Goal: Information Seeking & Learning: Check status

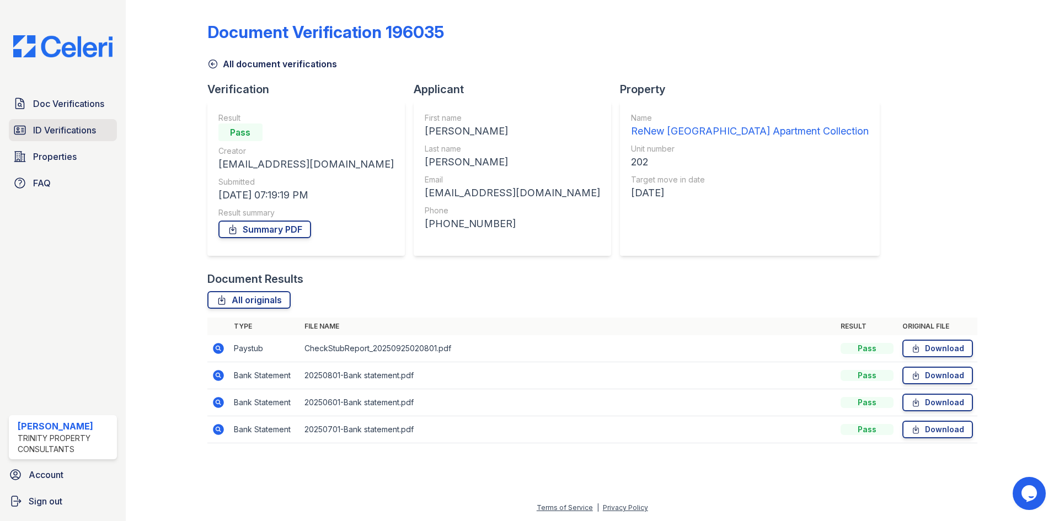
click at [59, 126] on span "ID Verifications" at bounding box center [64, 130] width 63 height 13
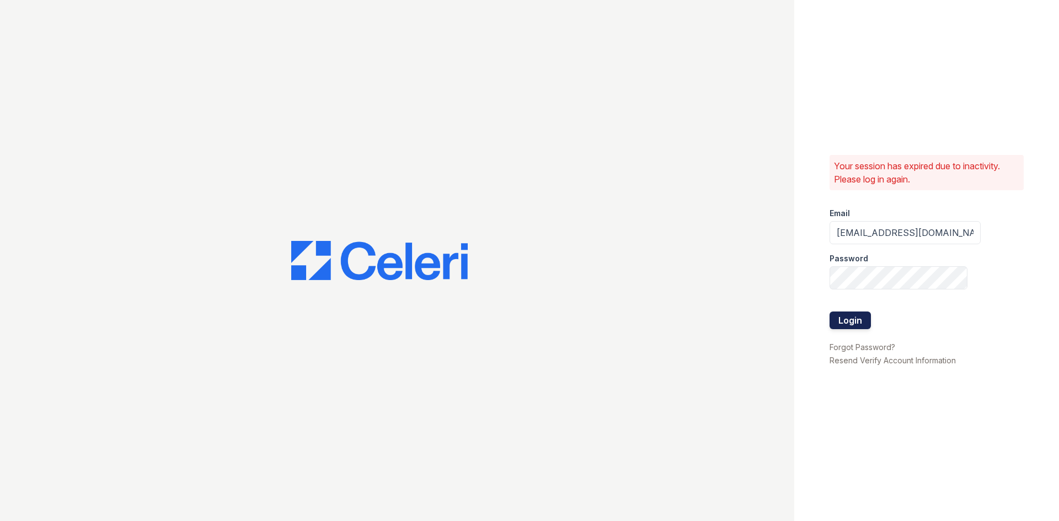
click at [842, 325] on button "Login" at bounding box center [850, 321] width 41 height 18
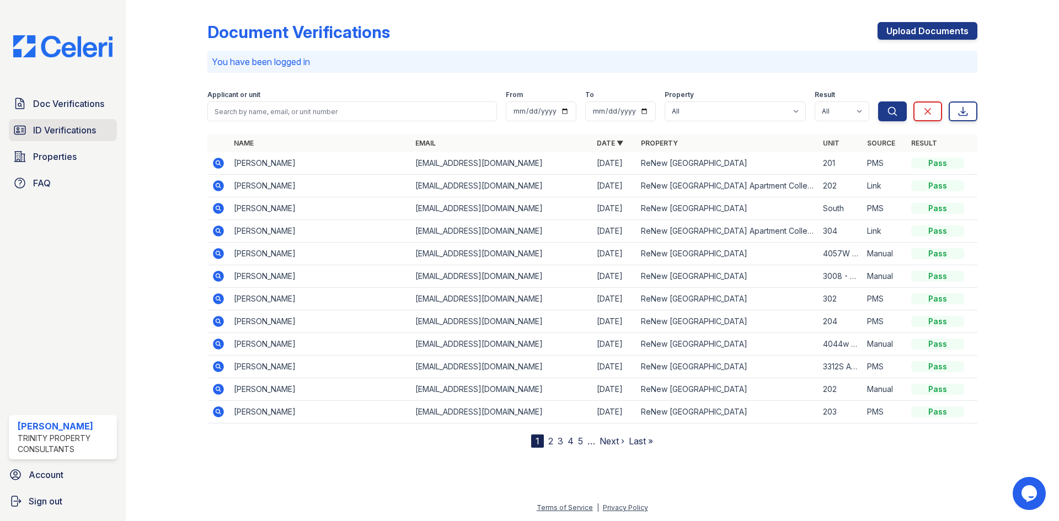
click at [36, 128] on span "ID Verifications" at bounding box center [64, 130] width 63 height 13
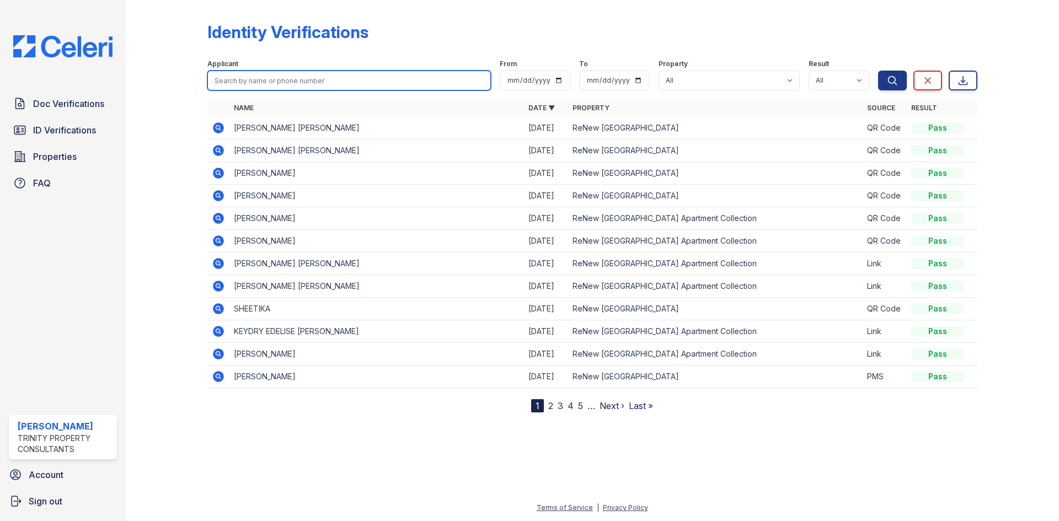
click at [345, 83] on input "search" at bounding box center [349, 81] width 284 height 20
type input "[PERSON_NAME]"
click at [878, 71] on button "Search" at bounding box center [892, 81] width 29 height 20
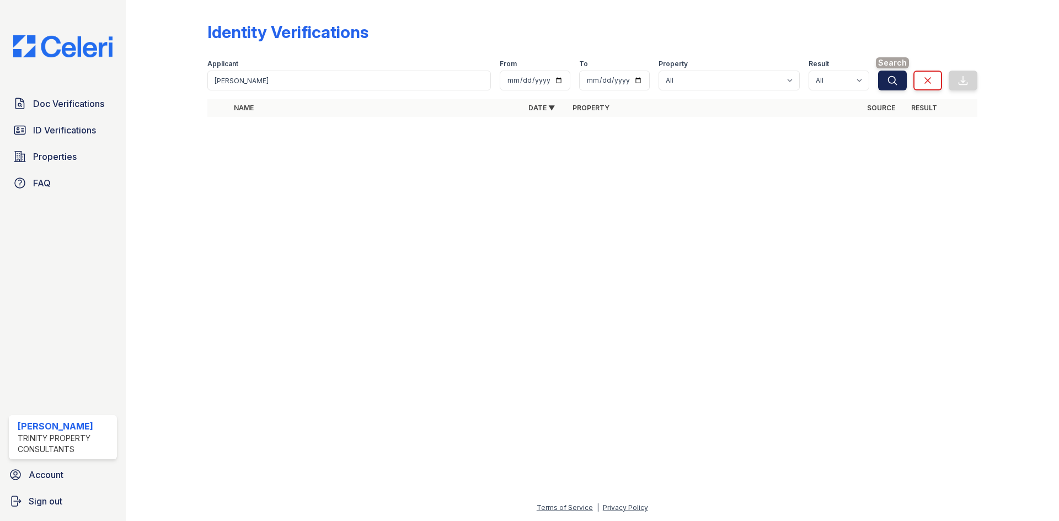
click at [899, 83] on button "Search" at bounding box center [892, 81] width 29 height 20
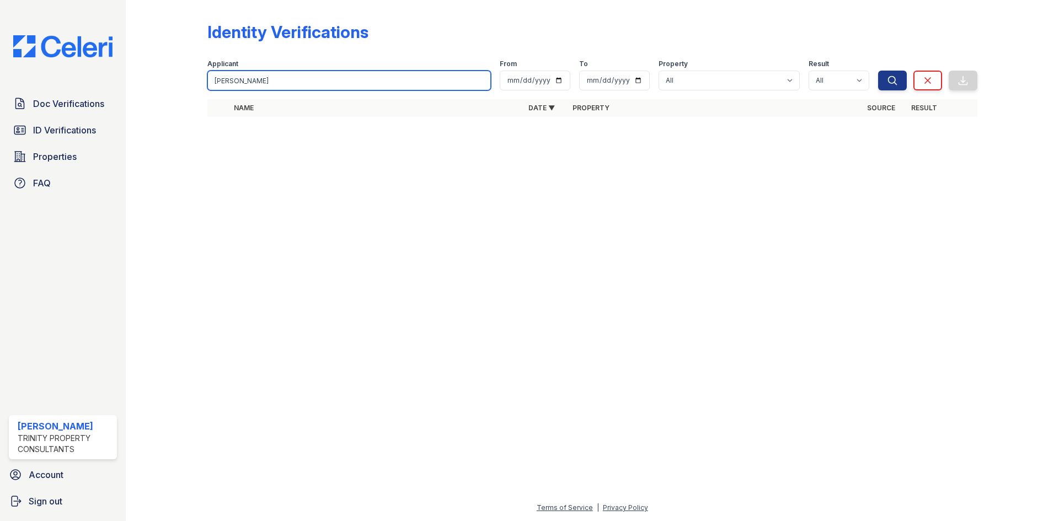
click at [348, 83] on input "[PERSON_NAME]" at bounding box center [349, 81] width 284 height 20
type input "m"
type input "[PERSON_NAME]"
click at [878, 71] on button "Search" at bounding box center [892, 81] width 29 height 20
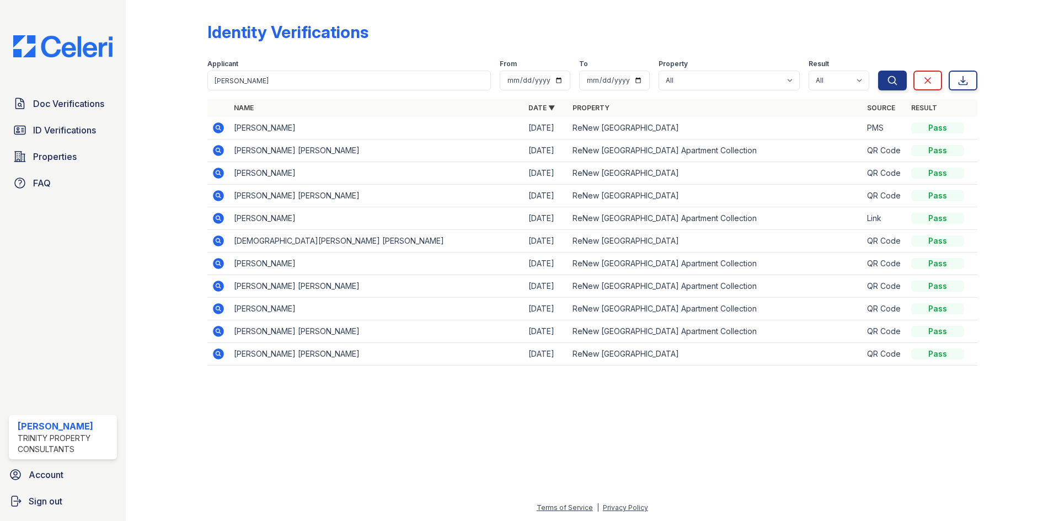
click at [223, 149] on icon at bounding box center [218, 150] width 11 height 11
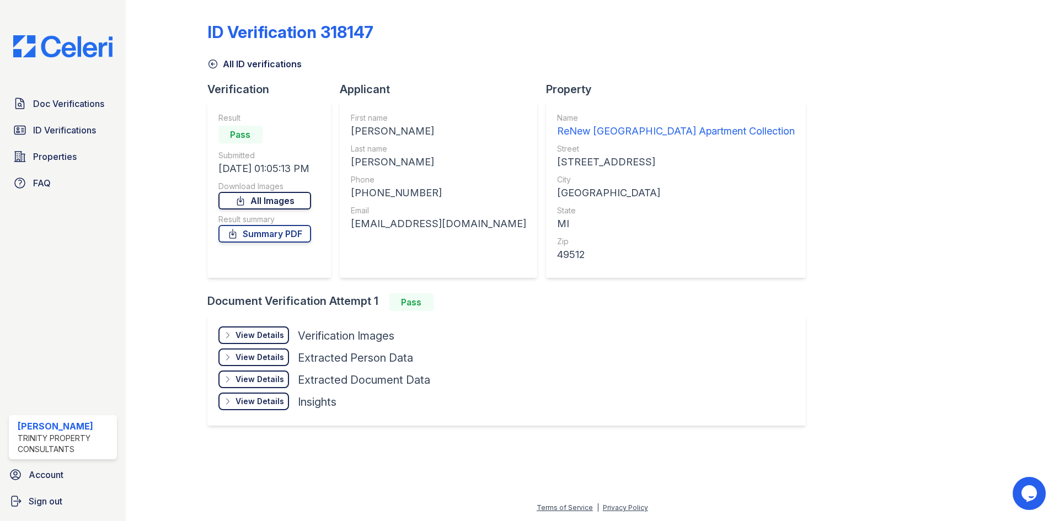
click at [280, 195] on link "All Images" at bounding box center [264, 201] width 93 height 18
click at [281, 231] on link "Summary PDF" at bounding box center [264, 234] width 93 height 18
click at [38, 141] on div "Doc Verifications ID Verifications Properties FAQ" at bounding box center [62, 144] width 117 height 102
click at [40, 135] on span "ID Verifications" at bounding box center [64, 130] width 63 height 13
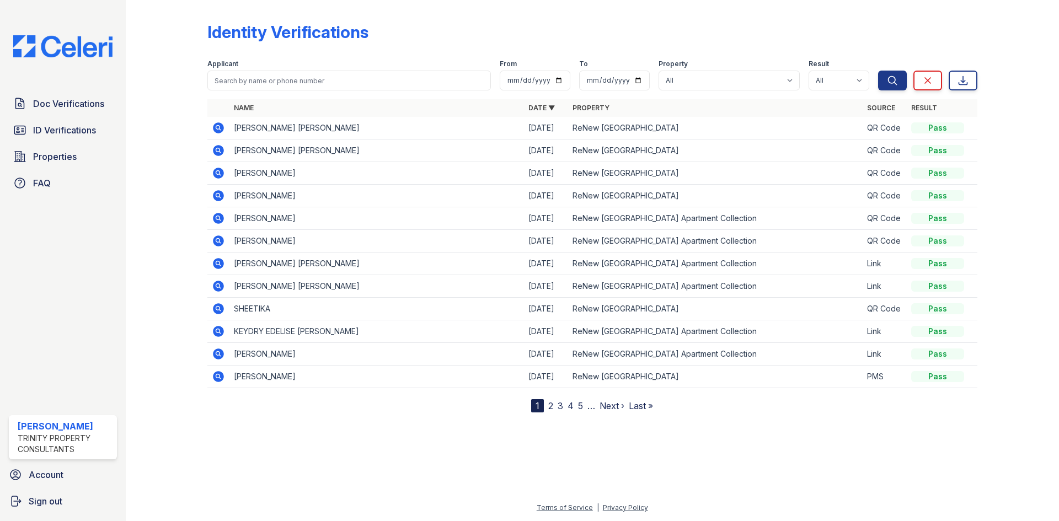
click at [309, 69] on div "Applicant" at bounding box center [349, 65] width 284 height 11
click at [293, 92] on form "Applicant From To Property All ReNew Woodland Ranch Apartment Collection ReNew …" at bounding box center [592, 73] width 770 height 44
click at [295, 88] on input "search" at bounding box center [349, 81] width 284 height 20
type input "zakir"
click at [878, 71] on button "Search" at bounding box center [892, 81] width 29 height 20
